Goal: Information Seeking & Learning: Learn about a topic

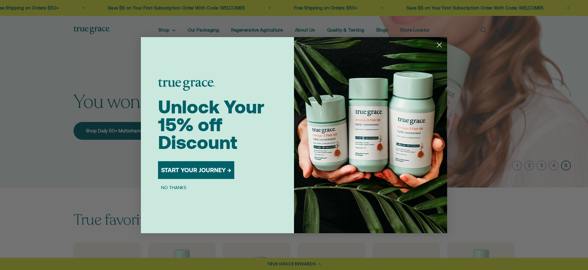
click at [437, 44] on circle "Close dialog" at bounding box center [439, 44] width 10 height 10
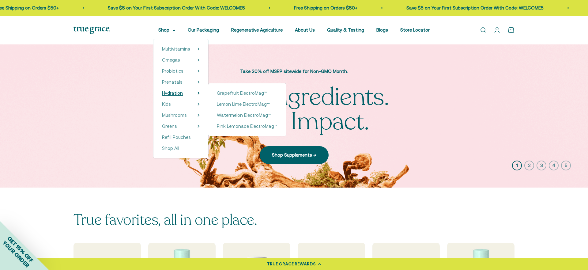
click at [185, 91] on summary "Hydration" at bounding box center [181, 92] width 38 height 7
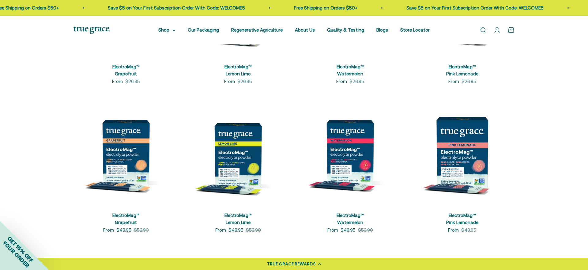
scroll to position [229, 0]
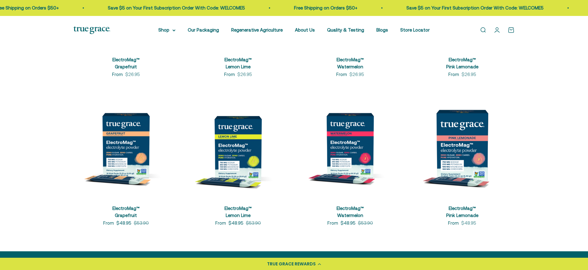
scroll to position [236, 0]
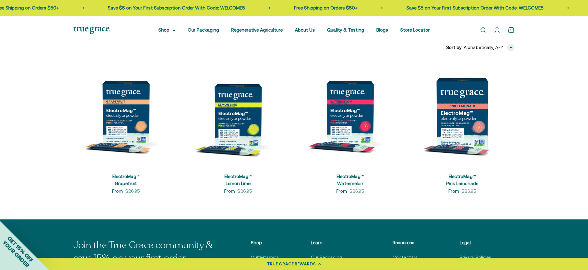
scroll to position [120, 0]
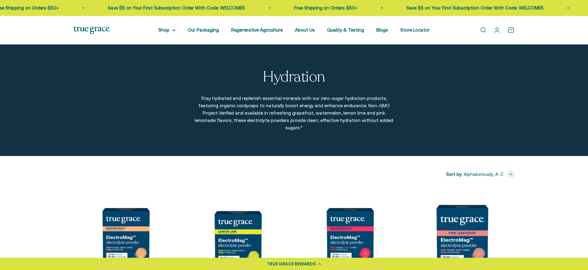
scroll to position [255, 0]
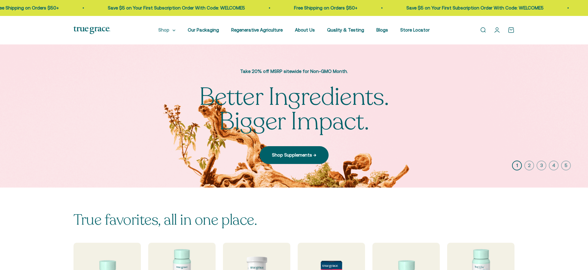
click at [168, 33] on summary "Shop" at bounding box center [166, 29] width 17 height 7
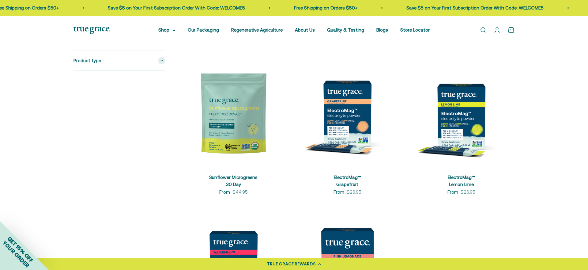
scroll to position [1790, 0]
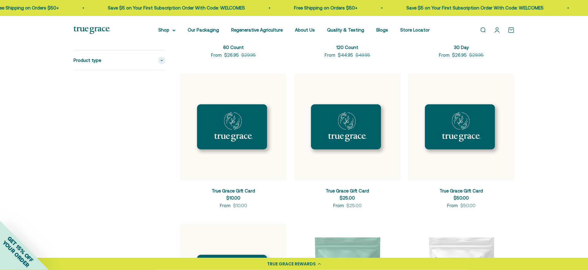
scroll to position [1459, 0]
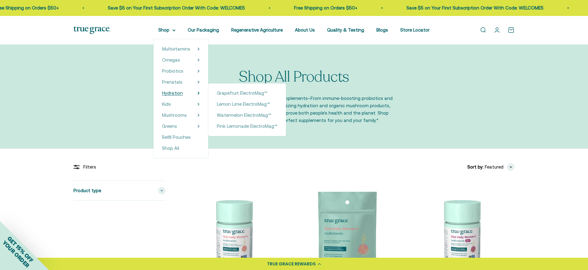
click at [171, 90] on link "Hydration" at bounding box center [172, 92] width 21 height 7
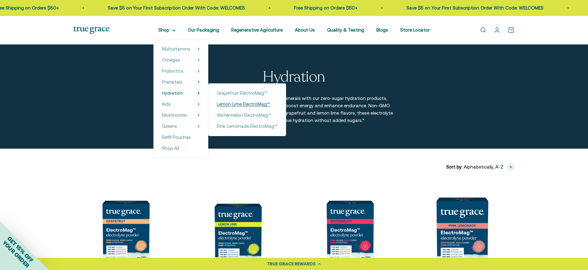
click at [229, 103] on span "Lemon Lime ElectroMag™" at bounding box center [243, 103] width 53 height 5
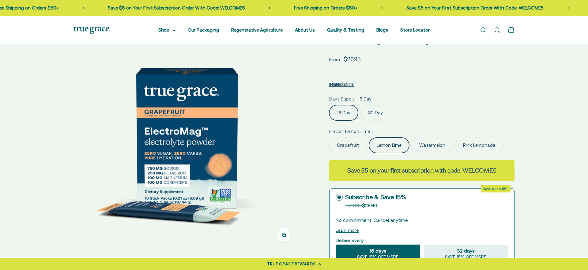
scroll to position [0, 234]
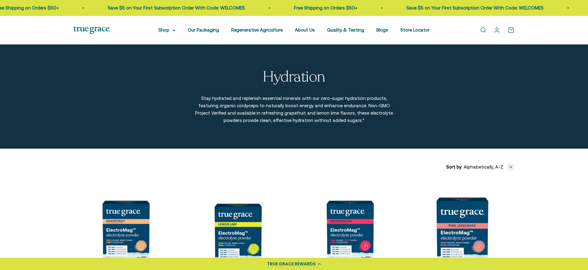
scroll to position [147, 0]
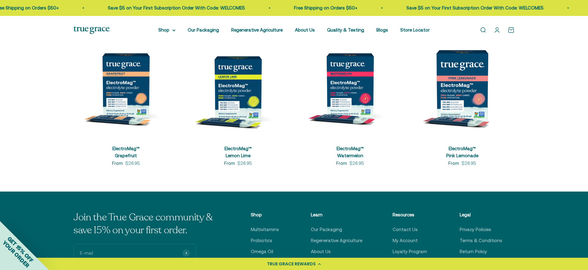
click at [338, 86] on img at bounding box center [349, 85] width 105 height 105
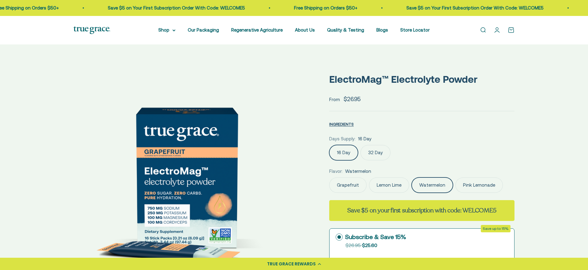
scroll to position [0, 467]
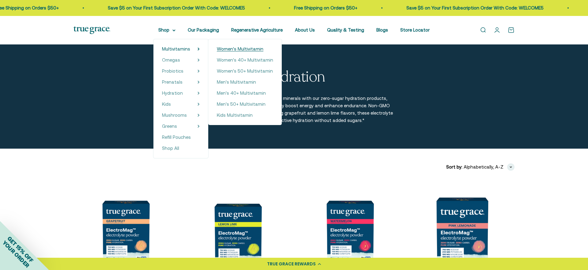
click at [243, 49] on span "Women's Multivitamin" at bounding box center [240, 48] width 47 height 5
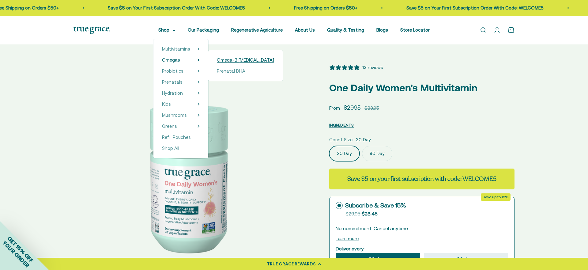
select select "3"
click at [228, 61] on span "Omega-3 [MEDICAL_DATA]" at bounding box center [245, 59] width 57 height 5
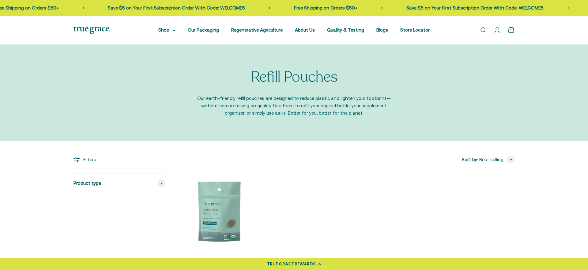
scroll to position [59, 0]
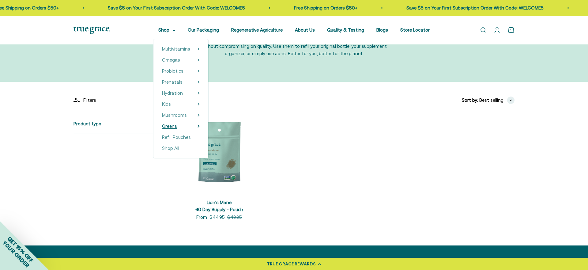
click at [168, 125] on span "Greens" at bounding box center [169, 125] width 15 height 5
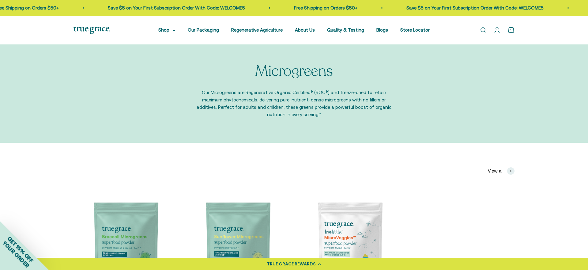
scroll to position [2, 0]
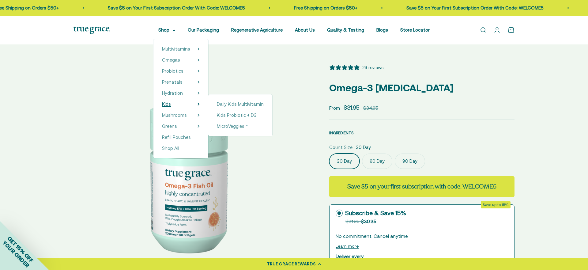
select select "3"
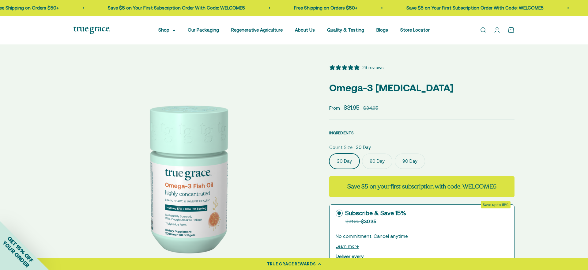
click at [313, 135] on div "Zoom Go to item 1 Go to item 2 Go to item 3 Go to item 4 Go to item 5 Go to ite…" at bounding box center [293, 260] width 441 height 392
click at [335, 134] on span "INGREDIENTS" at bounding box center [341, 132] width 24 height 5
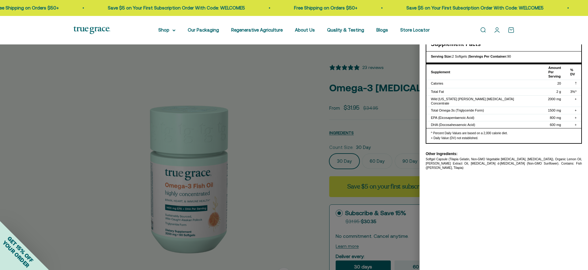
click at [345, 131] on div at bounding box center [294, 135] width 588 height 270
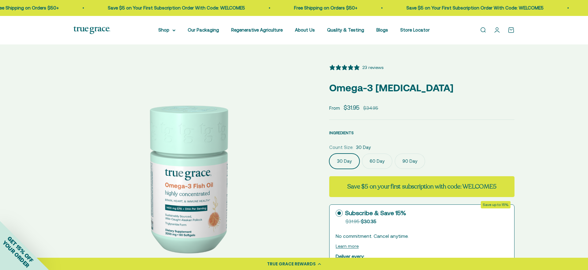
click at [342, 134] on span "INGREDIENTS" at bounding box center [341, 132] width 24 height 5
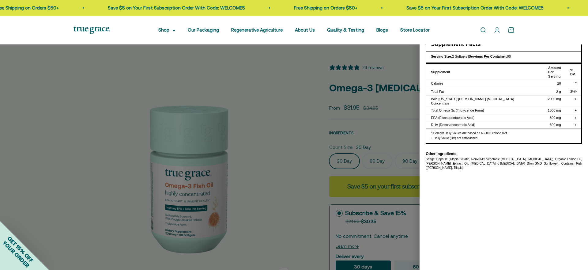
click at [342, 134] on div at bounding box center [294, 135] width 588 height 270
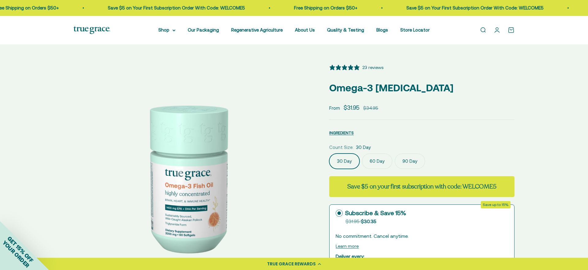
click at [392, 132] on div "INGREDIENTS Nutritional Information × Supplement Facts Serving Size: 2 Softgels…" at bounding box center [421, 131] width 185 height 9
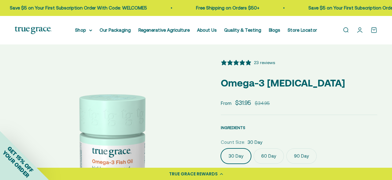
click at [234, 128] on span "INGREDIENTS" at bounding box center [233, 127] width 24 height 5
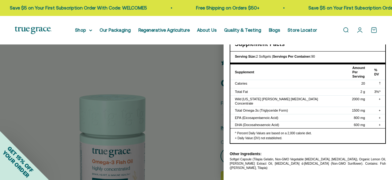
click at [205, 122] on div at bounding box center [196, 90] width 392 height 180
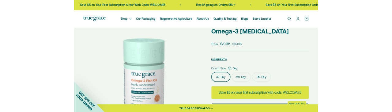
scroll to position [21, 0]
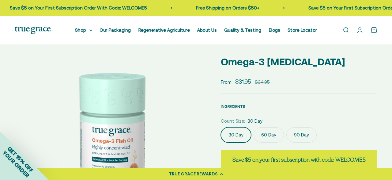
click at [232, 107] on span "INGREDIENTS" at bounding box center [233, 106] width 24 height 5
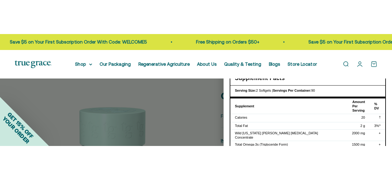
scroll to position [0, 0]
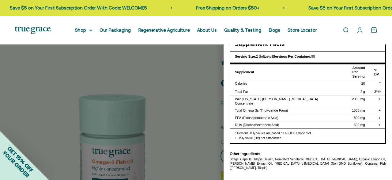
click at [380, 13] on button "×" at bounding box center [378, 14] width 16 height 17
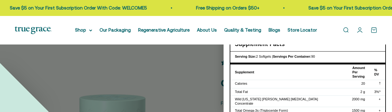
select select "3"
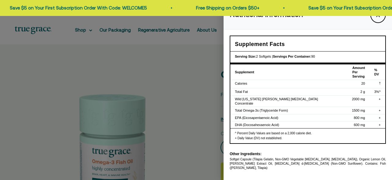
click at [209, 93] on div at bounding box center [196, 90] width 392 height 180
select select "3"
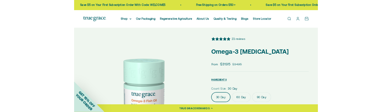
scroll to position [10, 0]
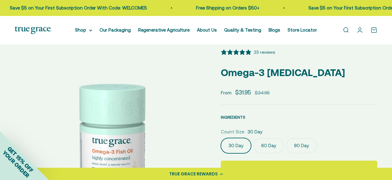
click at [240, 116] on span "INGREDIENTS" at bounding box center [233, 117] width 24 height 5
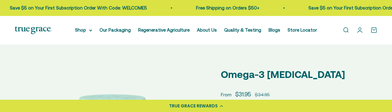
scroll to position [34, 0]
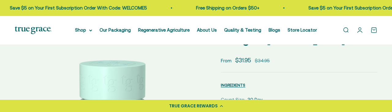
select select "3"
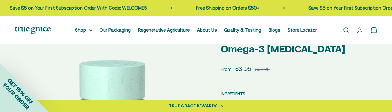
scroll to position [36, 0]
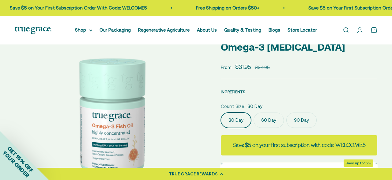
click at [235, 92] on span "INGREDIENTS" at bounding box center [233, 91] width 24 height 5
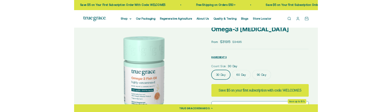
scroll to position [36, 0]
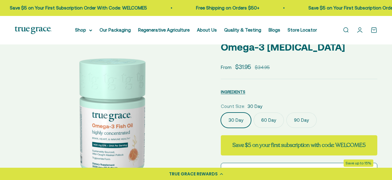
select select "3"
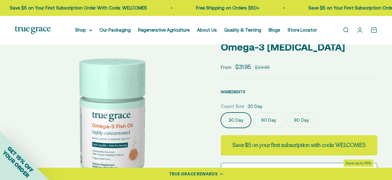
click at [236, 91] on span "INGREDIENTS" at bounding box center [233, 91] width 24 height 5
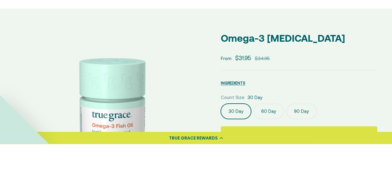
select select "3"
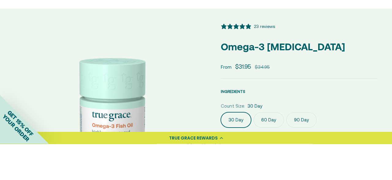
scroll to position [36, 0]
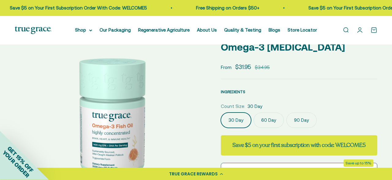
click at [243, 93] on span "INGREDIENTS" at bounding box center [233, 91] width 24 height 5
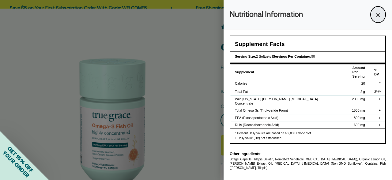
click at [374, 17] on button "×" at bounding box center [378, 14] width 16 height 17
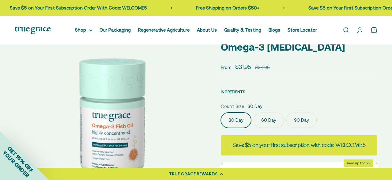
click at [230, 90] on span "INGREDIENTS" at bounding box center [233, 91] width 24 height 5
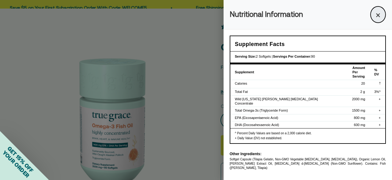
click at [382, 12] on button "×" at bounding box center [378, 14] width 16 height 17
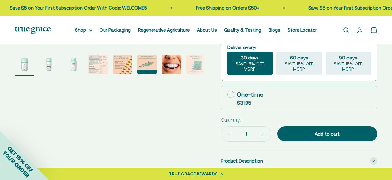
scroll to position [203, 0]
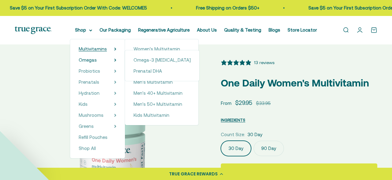
select select "3"
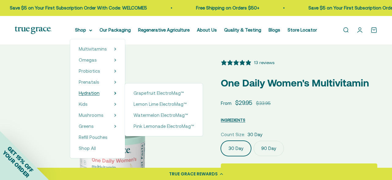
click at [92, 91] on span "Hydration" at bounding box center [89, 92] width 21 height 5
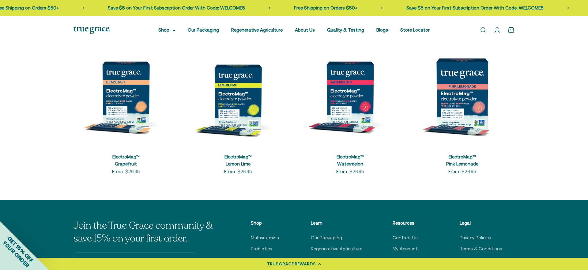
scroll to position [137, 0]
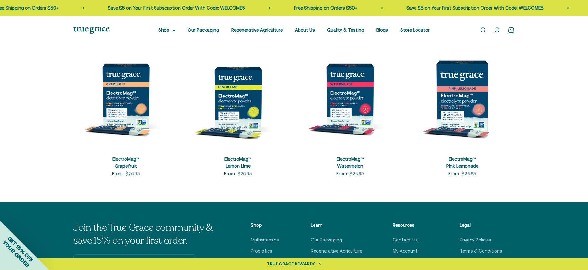
click at [226, 121] on img at bounding box center [237, 95] width 105 height 105
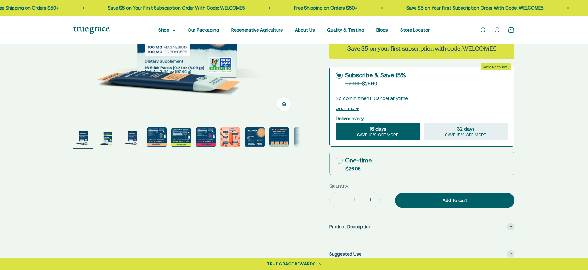
scroll to position [173, 0]
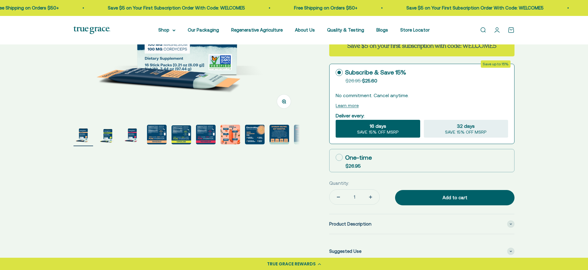
select select "3"
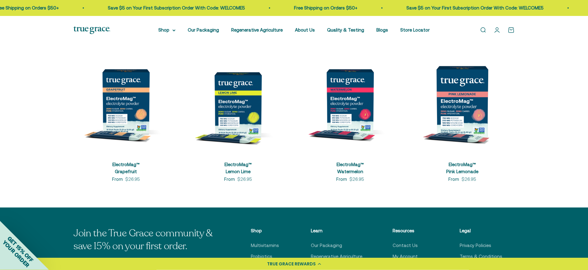
scroll to position [132, 0]
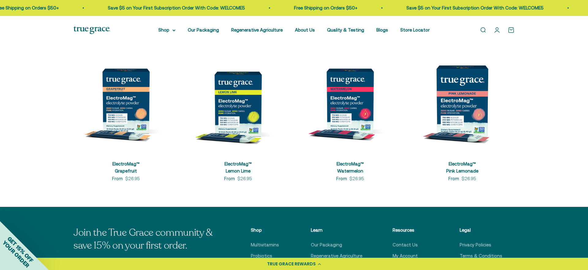
click at [127, 131] on img at bounding box center [125, 100] width 105 height 105
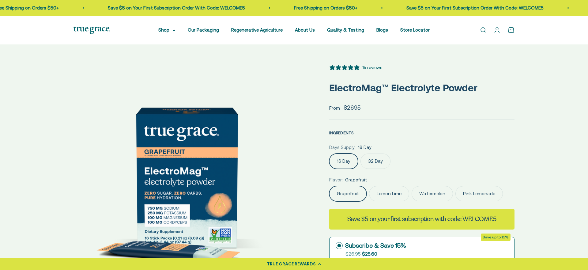
select select "3"
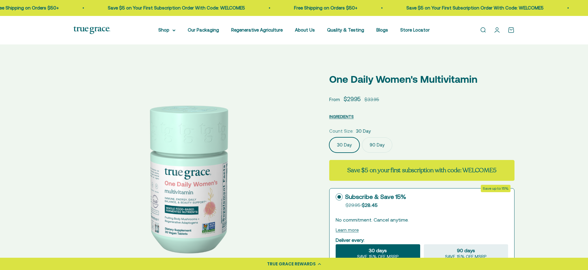
scroll to position [215, 0]
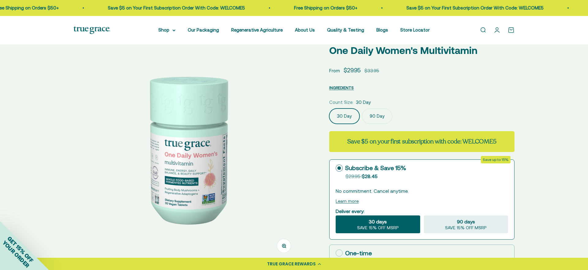
select select "3"
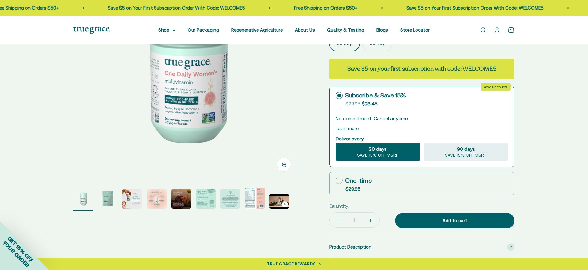
scroll to position [0, 0]
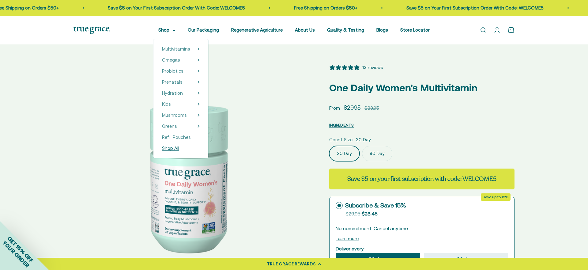
click at [169, 148] on span "Shop All" at bounding box center [170, 147] width 17 height 5
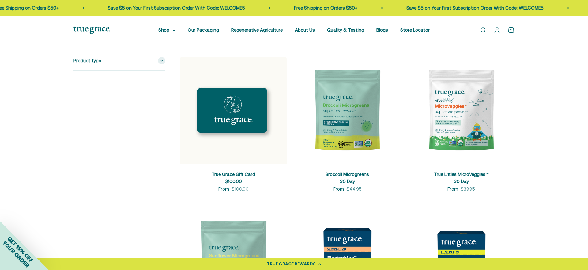
scroll to position [1622, 0]
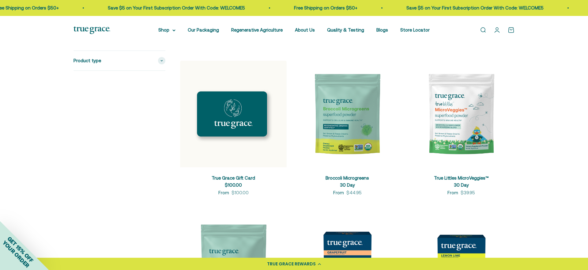
click at [348, 146] on img at bounding box center [347, 114] width 107 height 107
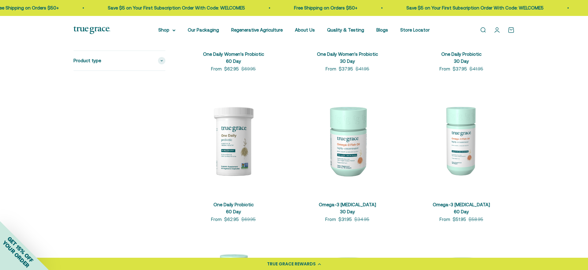
scroll to position [842, 0]
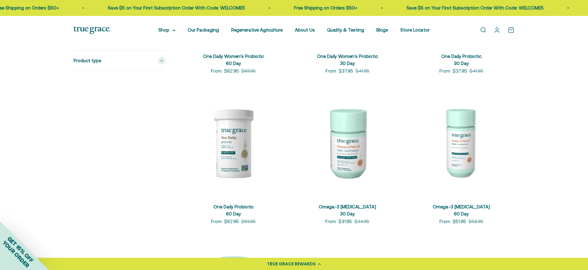
click at [341, 149] on img at bounding box center [347, 142] width 107 height 107
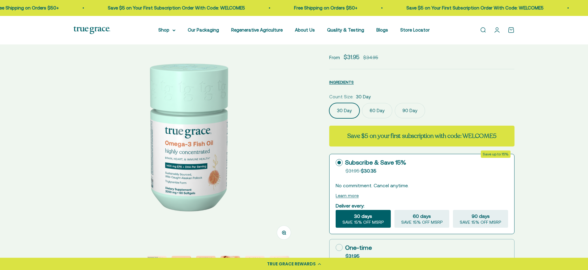
scroll to position [42, 0]
